Goal: Navigation & Orientation: Find specific page/section

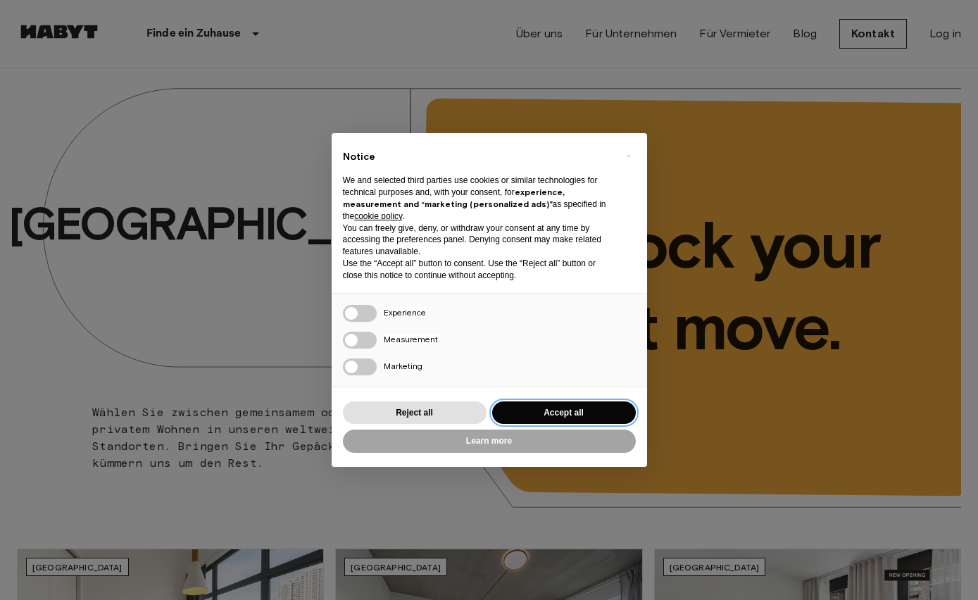
click at [625, 403] on button "Accept all" at bounding box center [564, 412] width 144 height 23
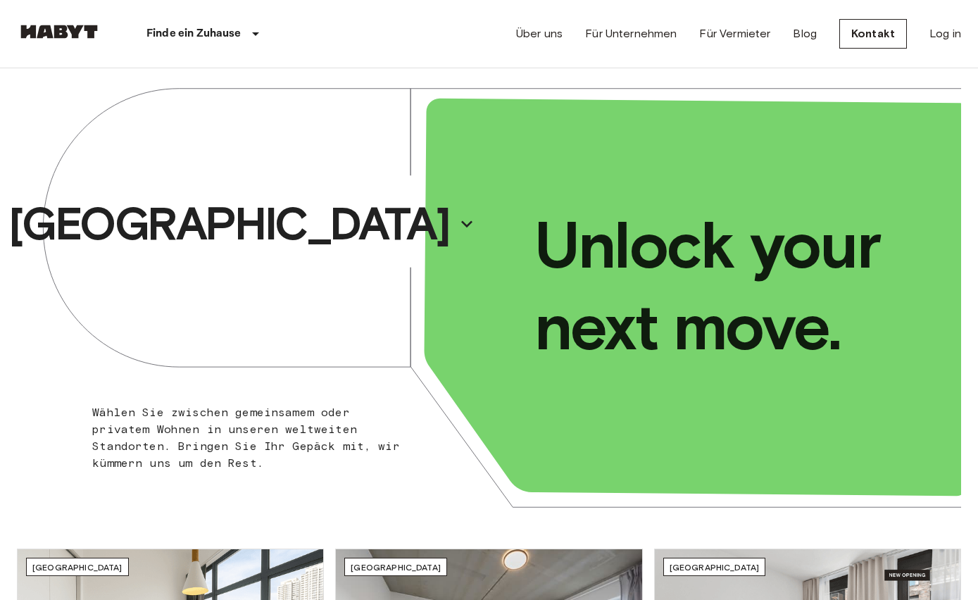
click at [332, 225] on button "[GEOGRAPHIC_DATA]" at bounding box center [241, 224] width 477 height 65
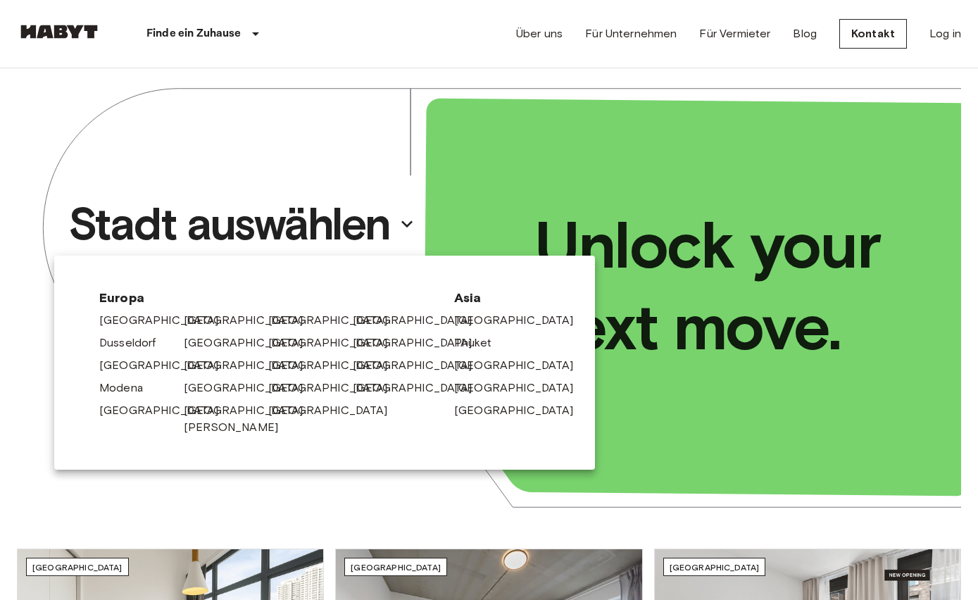
click at [201, 313] on link "[GEOGRAPHIC_DATA]" at bounding box center [251, 320] width 134 height 17
